Goal: Task Accomplishment & Management: Use online tool/utility

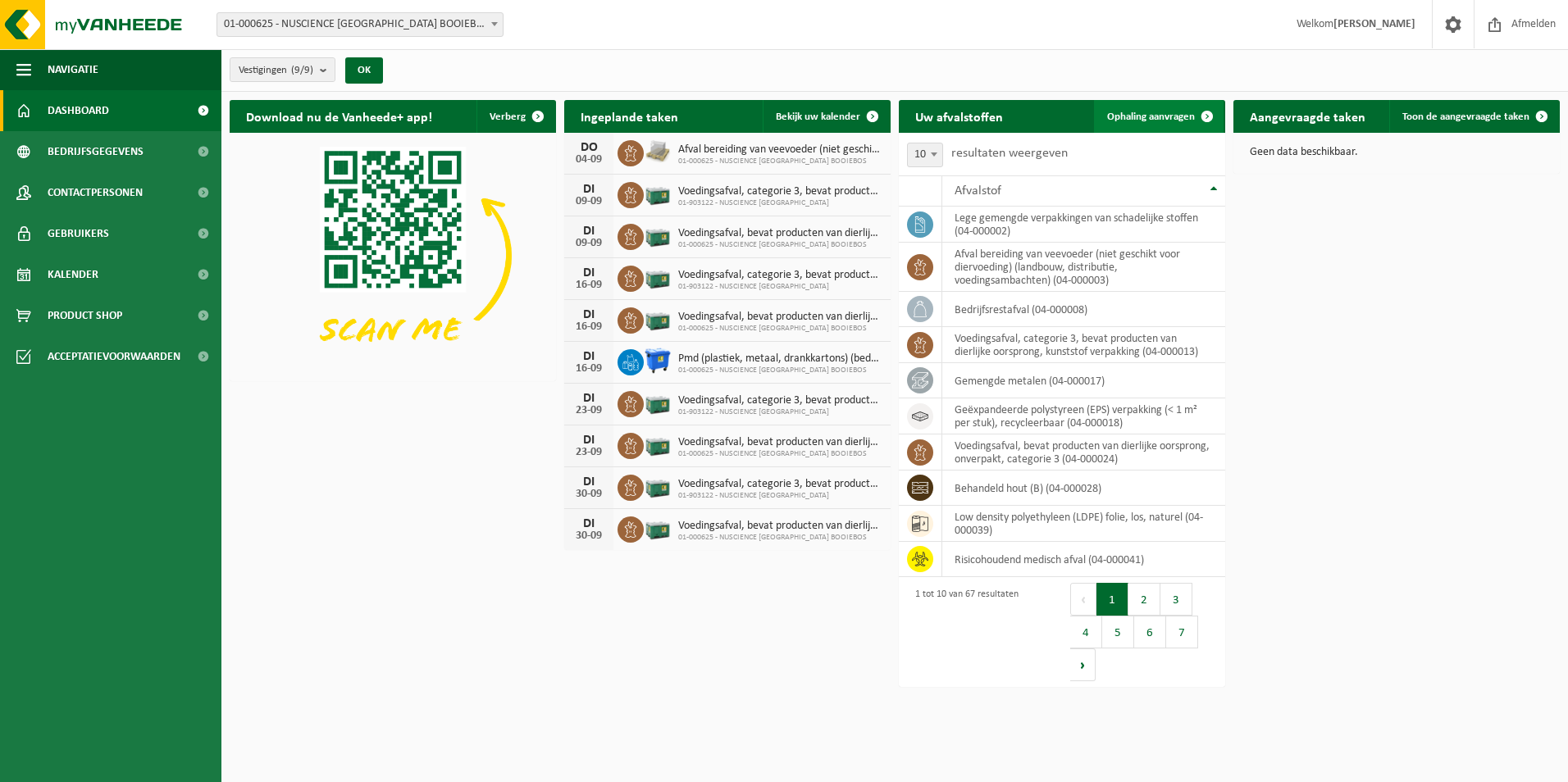
click at [1150, 105] on link "Ophaling aanvragen" at bounding box center [1159, 117] width 129 height 33
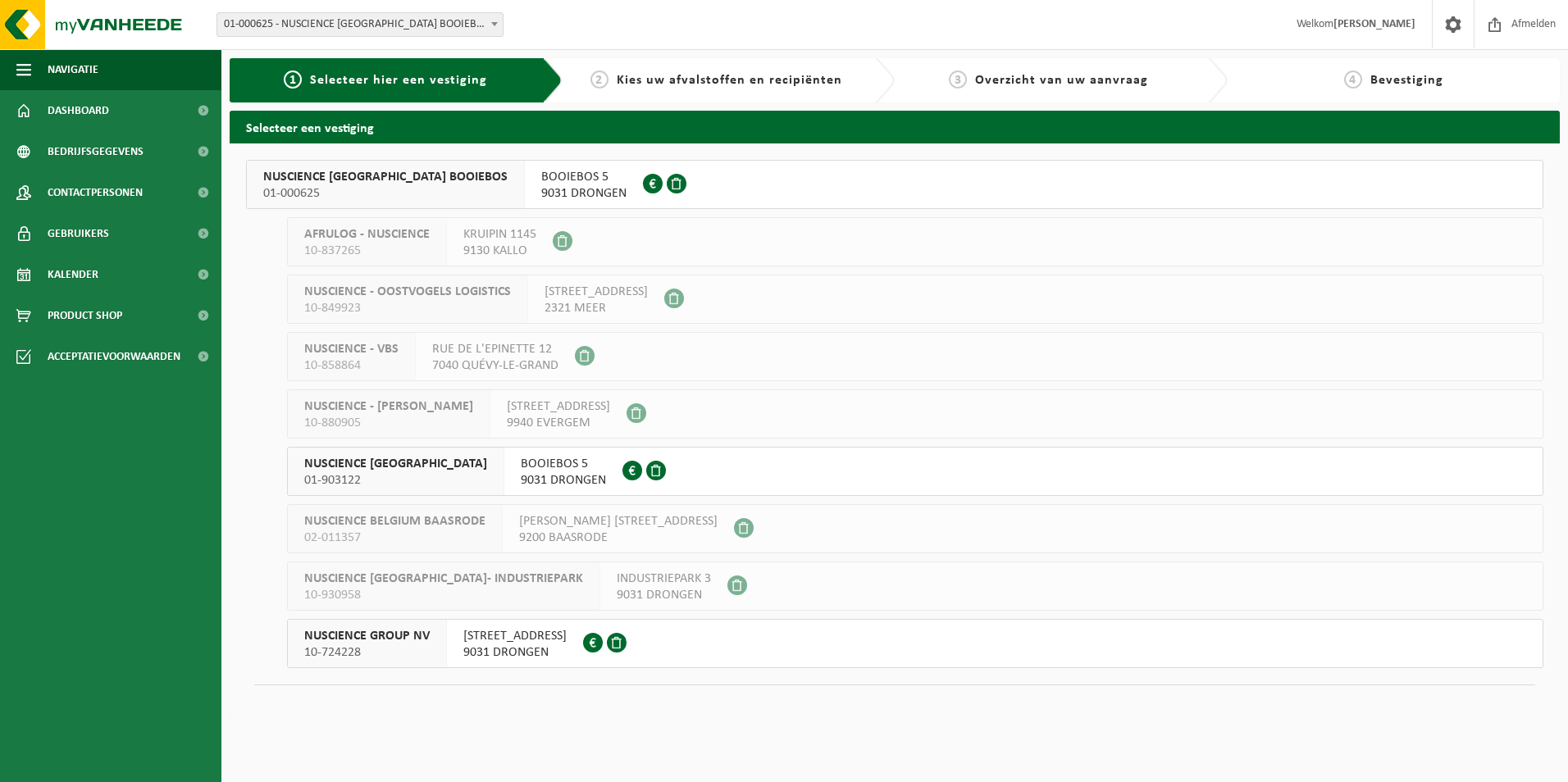
click at [542, 192] on span "9031 DRONGEN" at bounding box center [584, 193] width 86 height 16
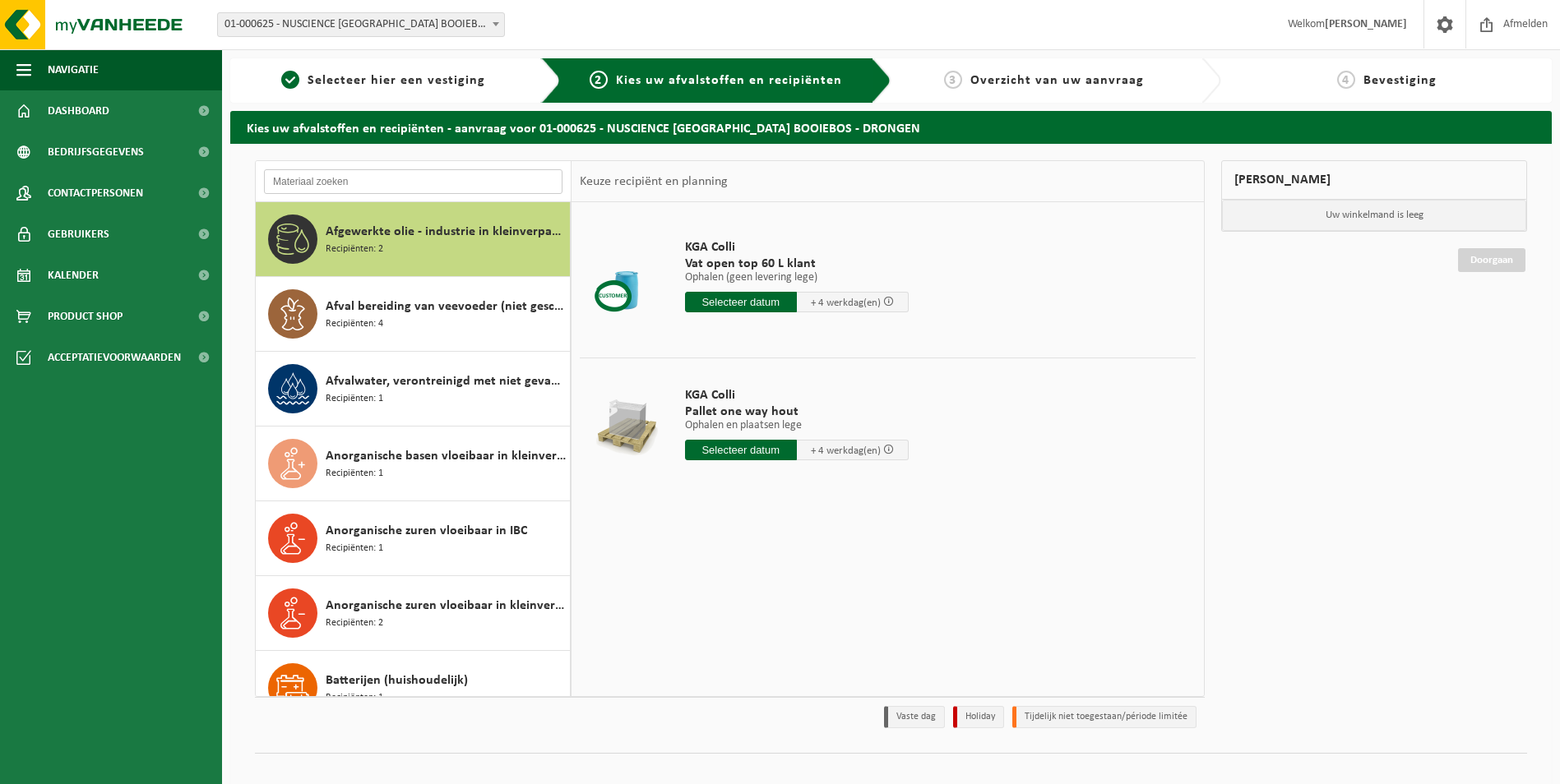
click at [314, 177] on input "text" at bounding box center [413, 181] width 299 height 25
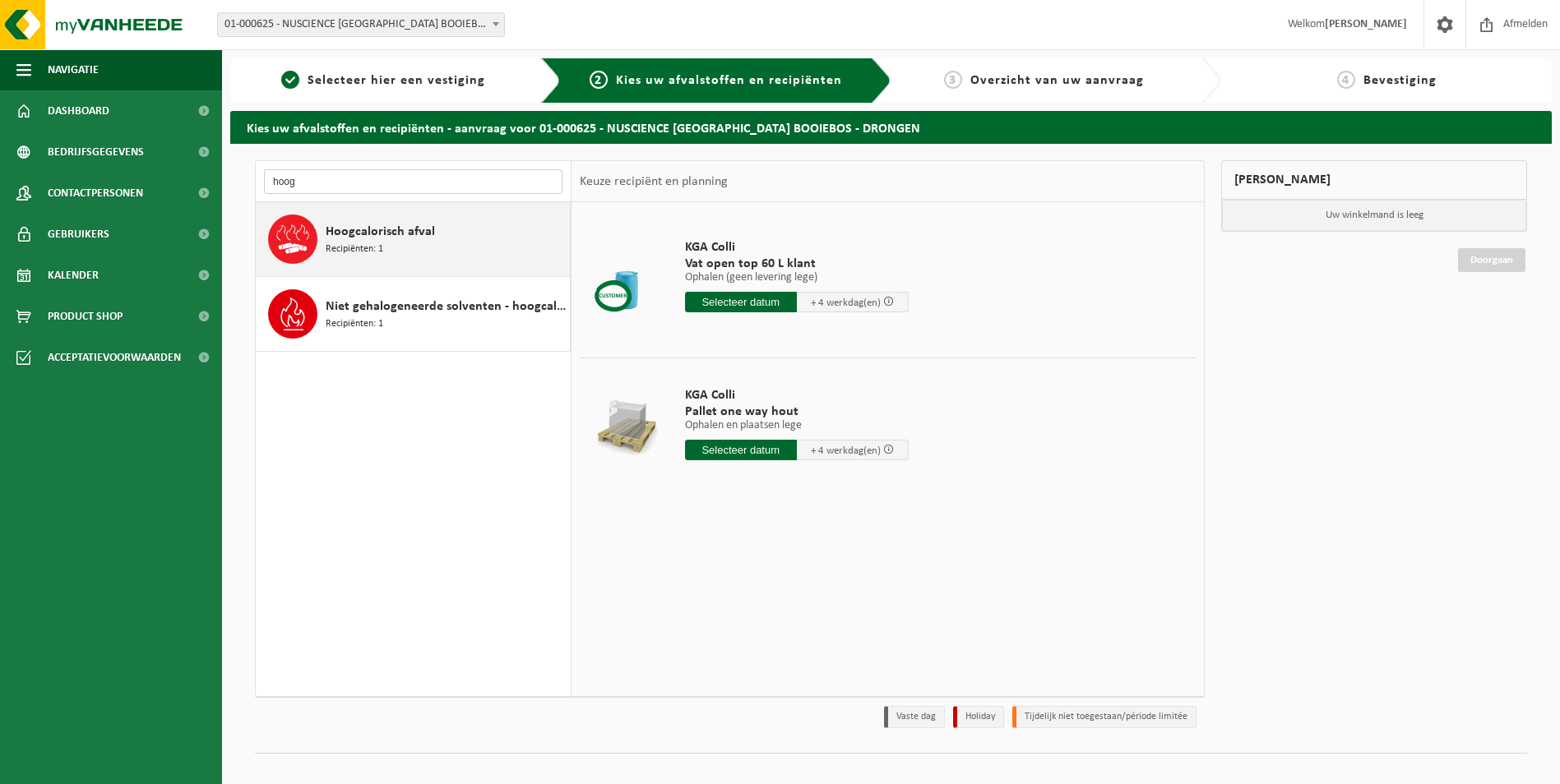
type input "hoog"
drag, startPoint x: 364, startPoint y: 250, endPoint x: 346, endPoint y: 312, distance: 64.6
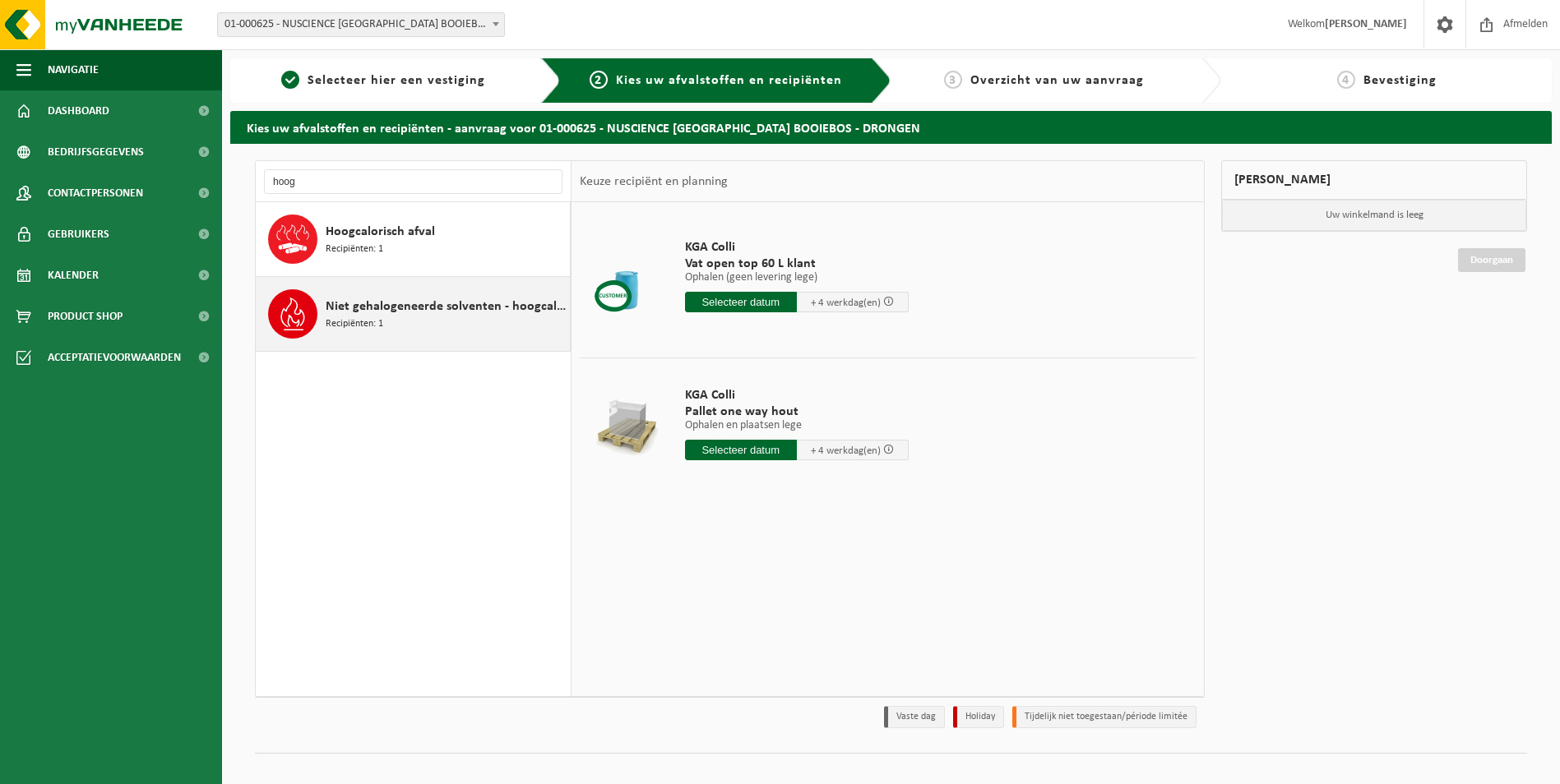
click at [363, 254] on span "Recipiënten: 1" at bounding box center [354, 249] width 58 height 16
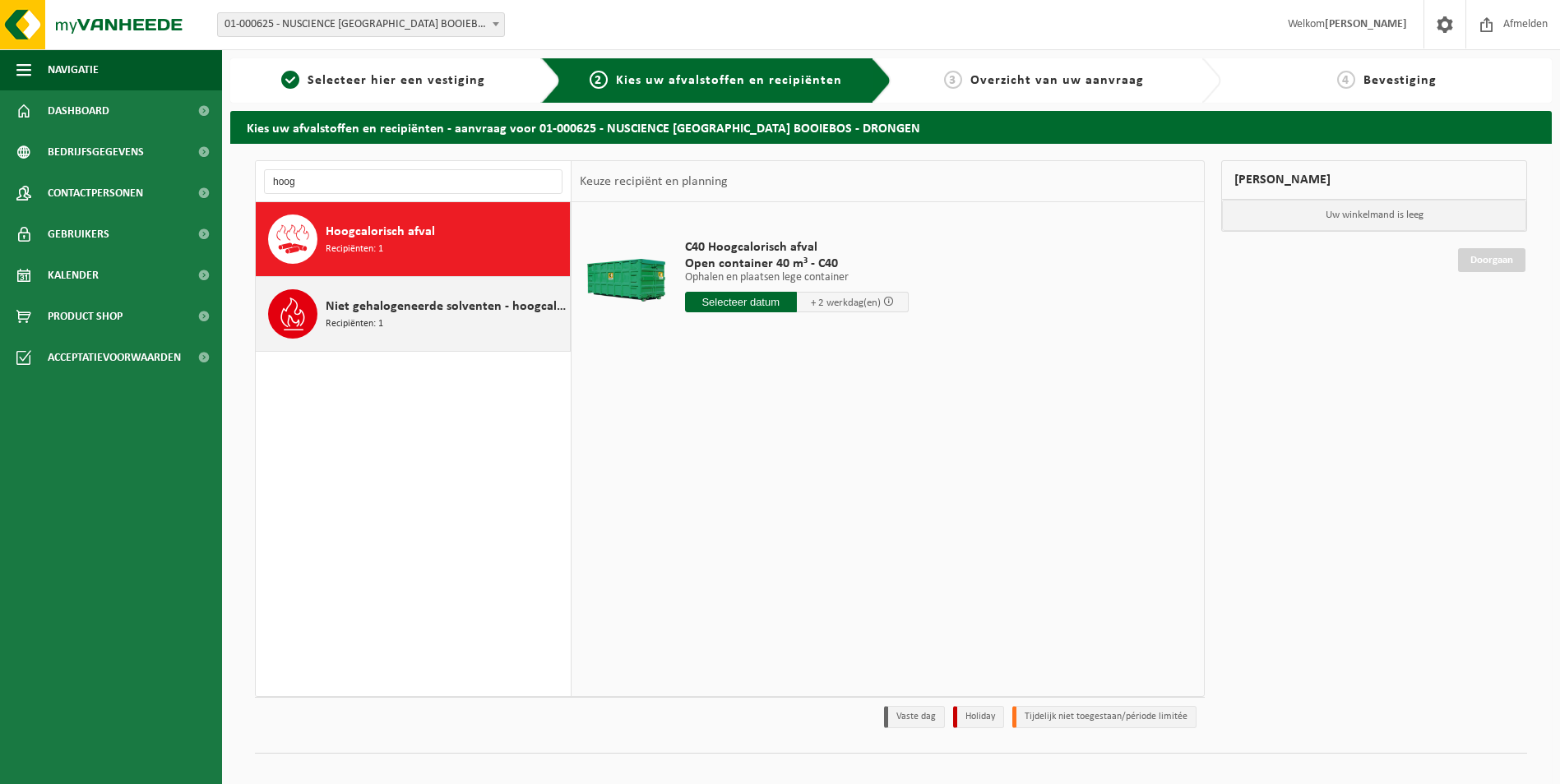
click at [350, 309] on span "Niet gehalogeneerde solventen - hoogcalorisch in kleinverpakking" at bounding box center [445, 307] width 240 height 20
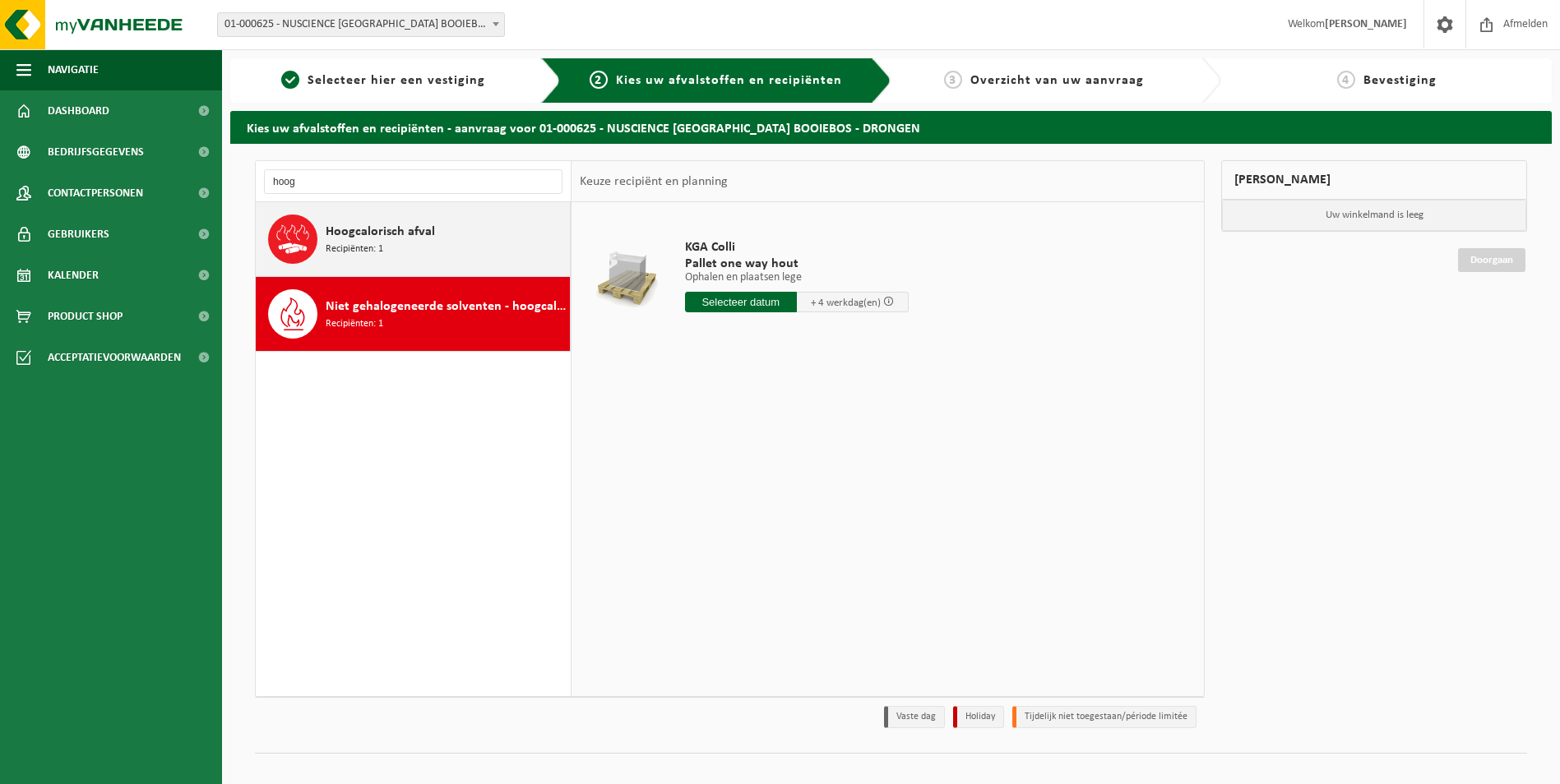
click at [351, 233] on span "Hoogcalorisch afval" at bounding box center [380, 232] width 110 height 20
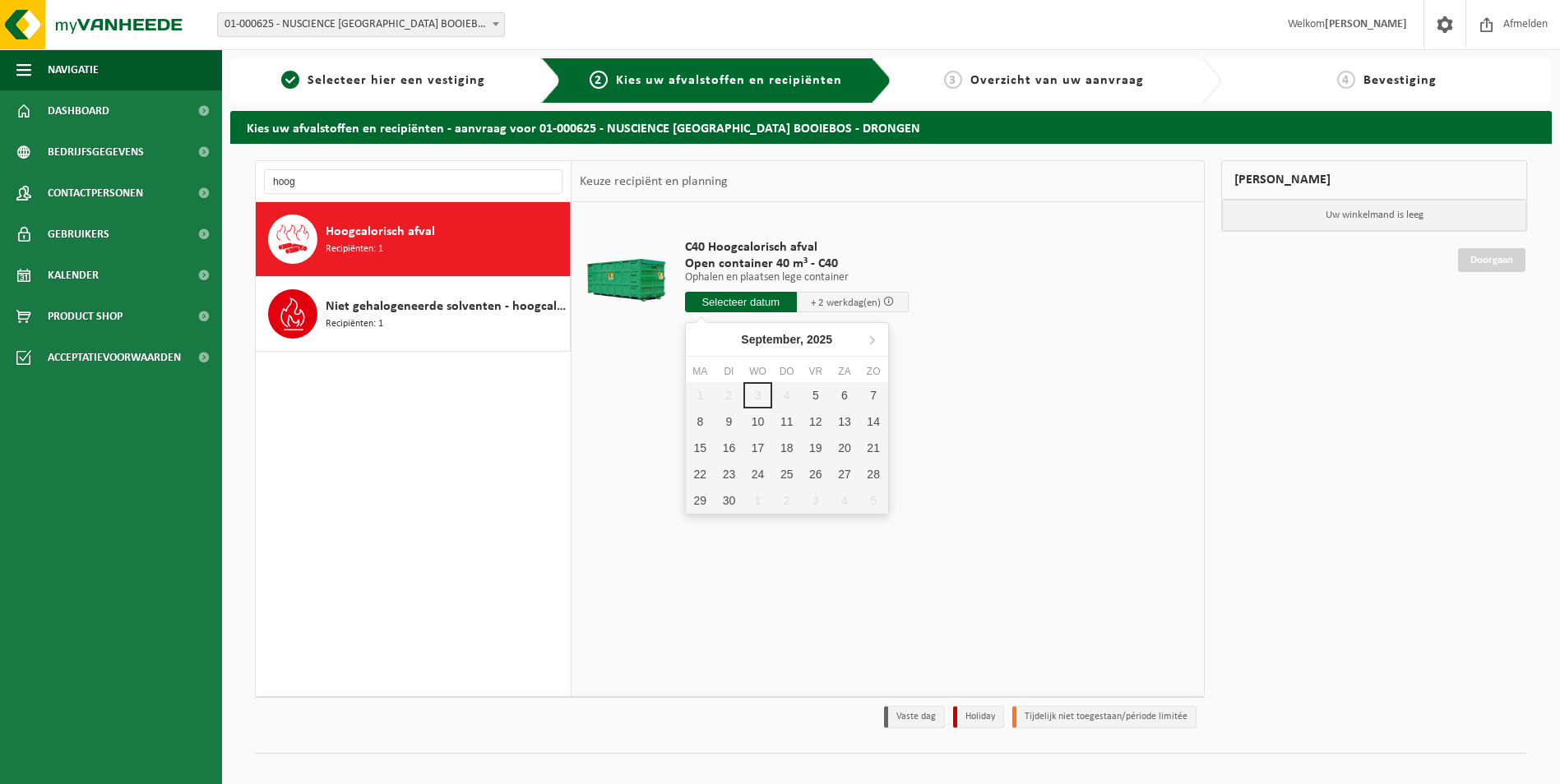
click at [757, 305] on input "text" at bounding box center [741, 302] width 111 height 20
click at [821, 392] on div "5" at bounding box center [814, 395] width 28 height 26
type input "Van 2025-09-05"
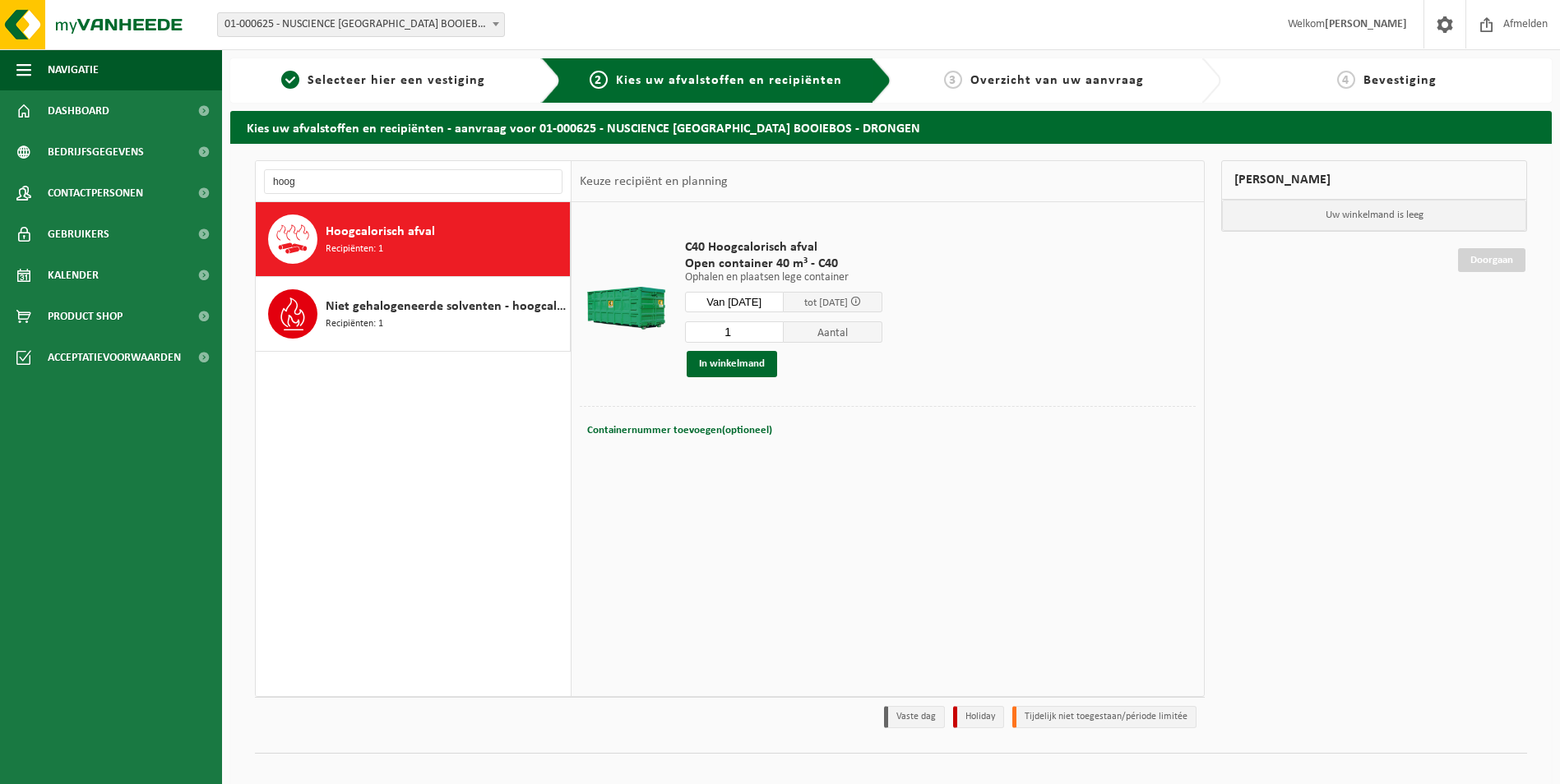
drag, startPoint x: 748, startPoint y: 369, endPoint x: 785, endPoint y: 350, distance: 41.6
click at [748, 367] on button "In winkelmand" at bounding box center [731, 364] width 90 height 26
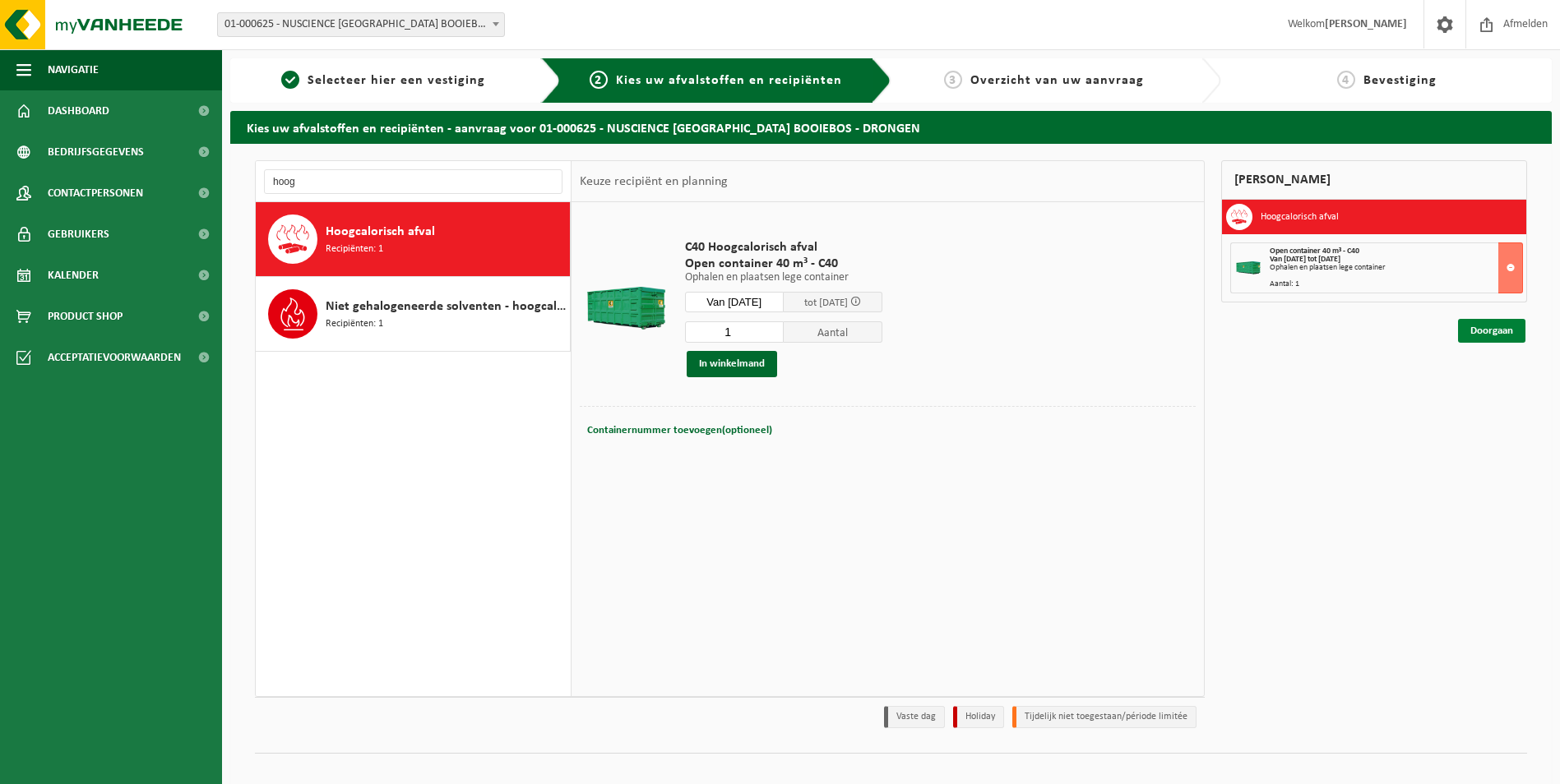
click at [1502, 333] on link "Doorgaan" at bounding box center [1491, 331] width 68 height 24
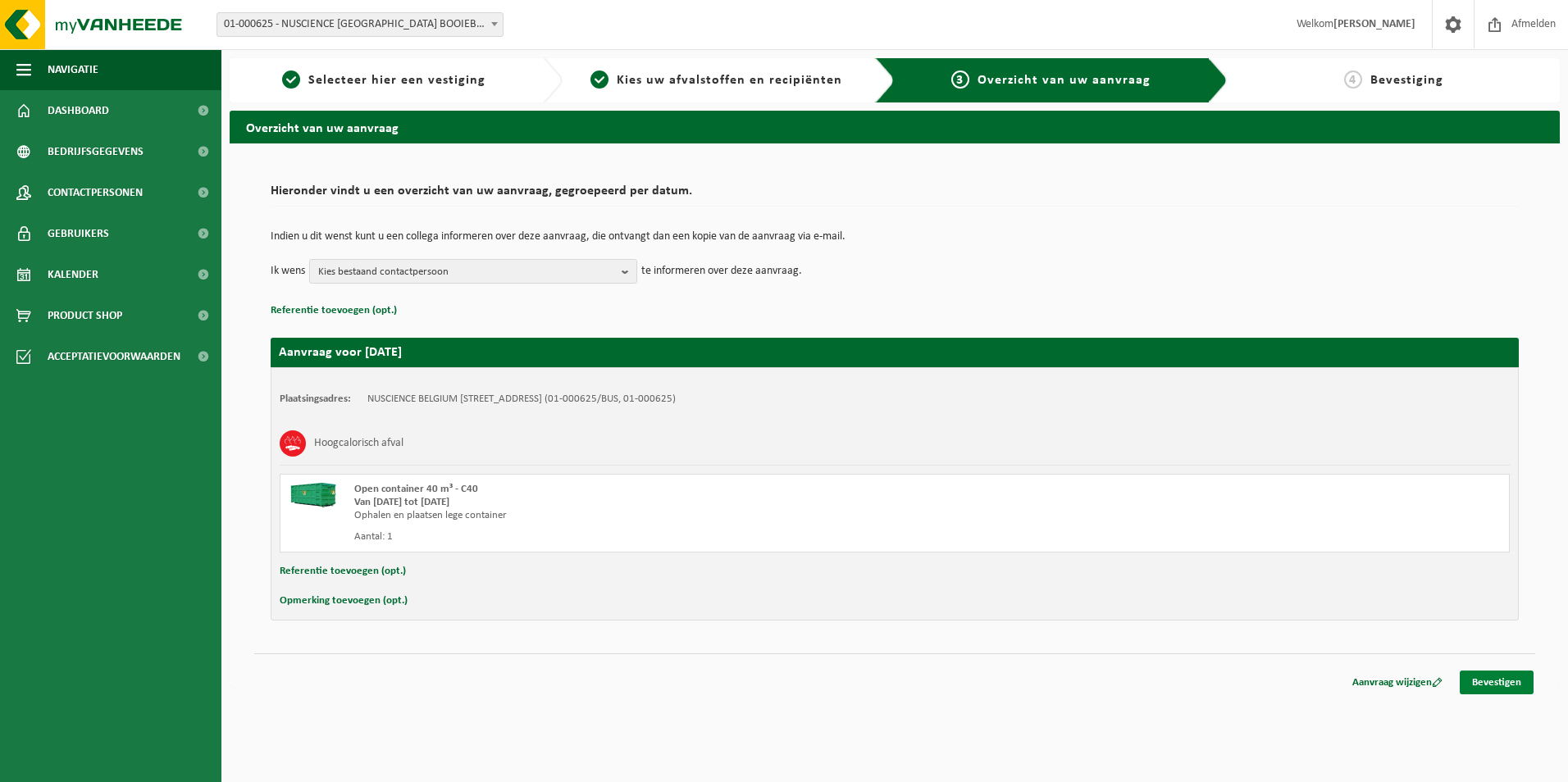
drag, startPoint x: 1518, startPoint y: 688, endPoint x: 1514, endPoint y: 677, distance: 11.7
click at [1518, 687] on link "Bevestigen" at bounding box center [1497, 683] width 74 height 24
